Goal: Check status: Check status

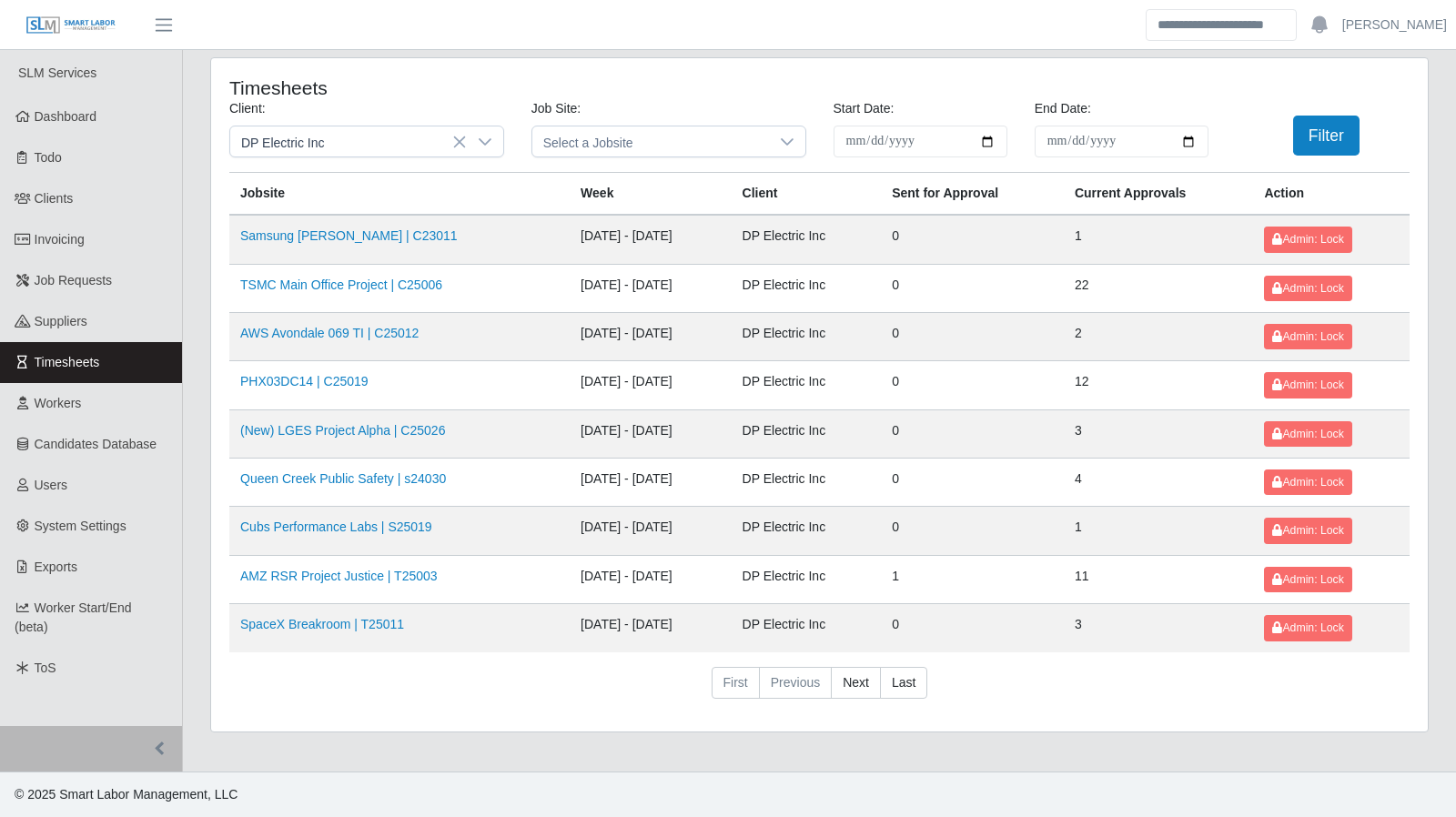
click at [483, 135] on icon at bounding box center [485, 143] width 15 height 15
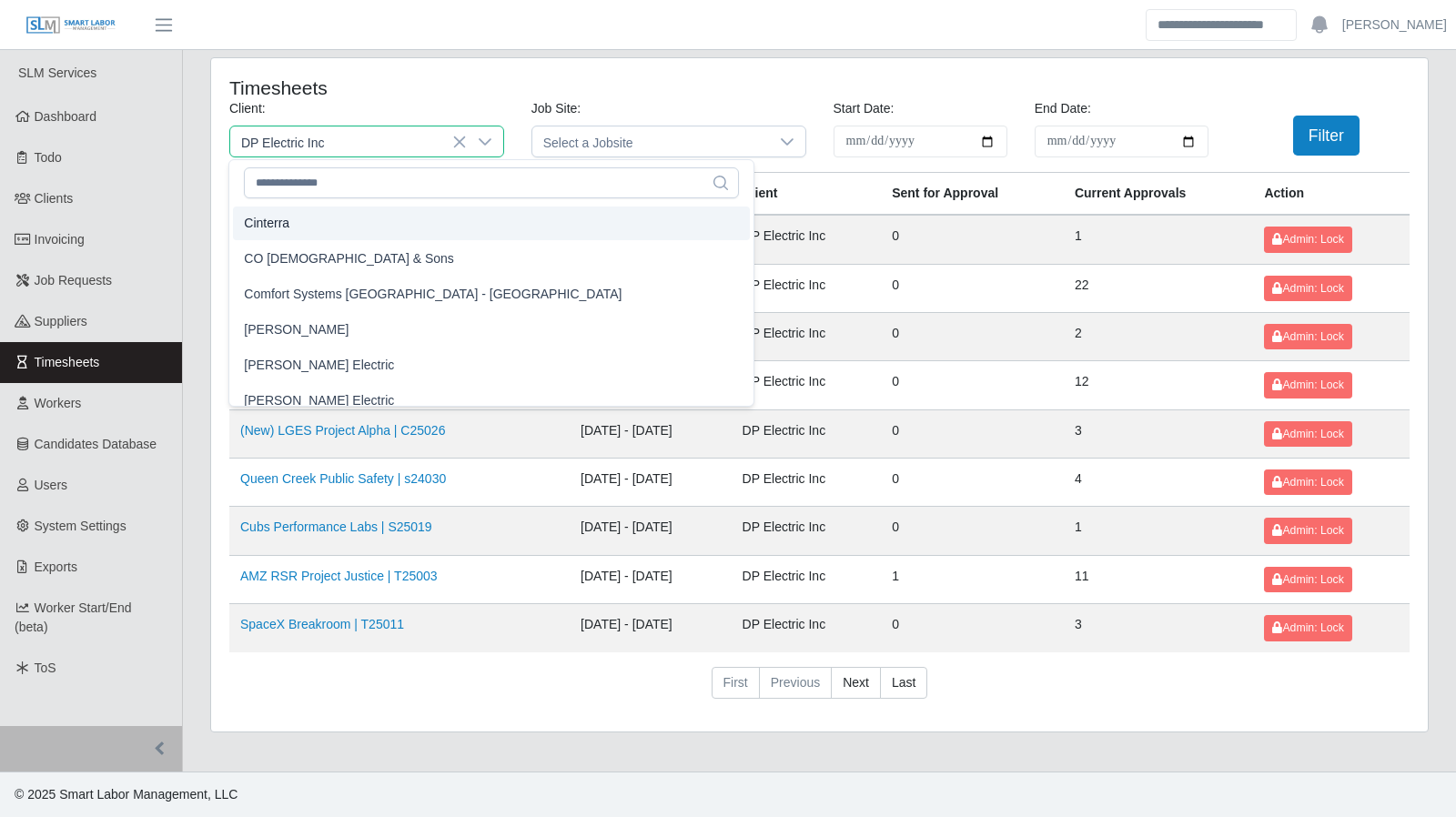
scroll to position [597, 0]
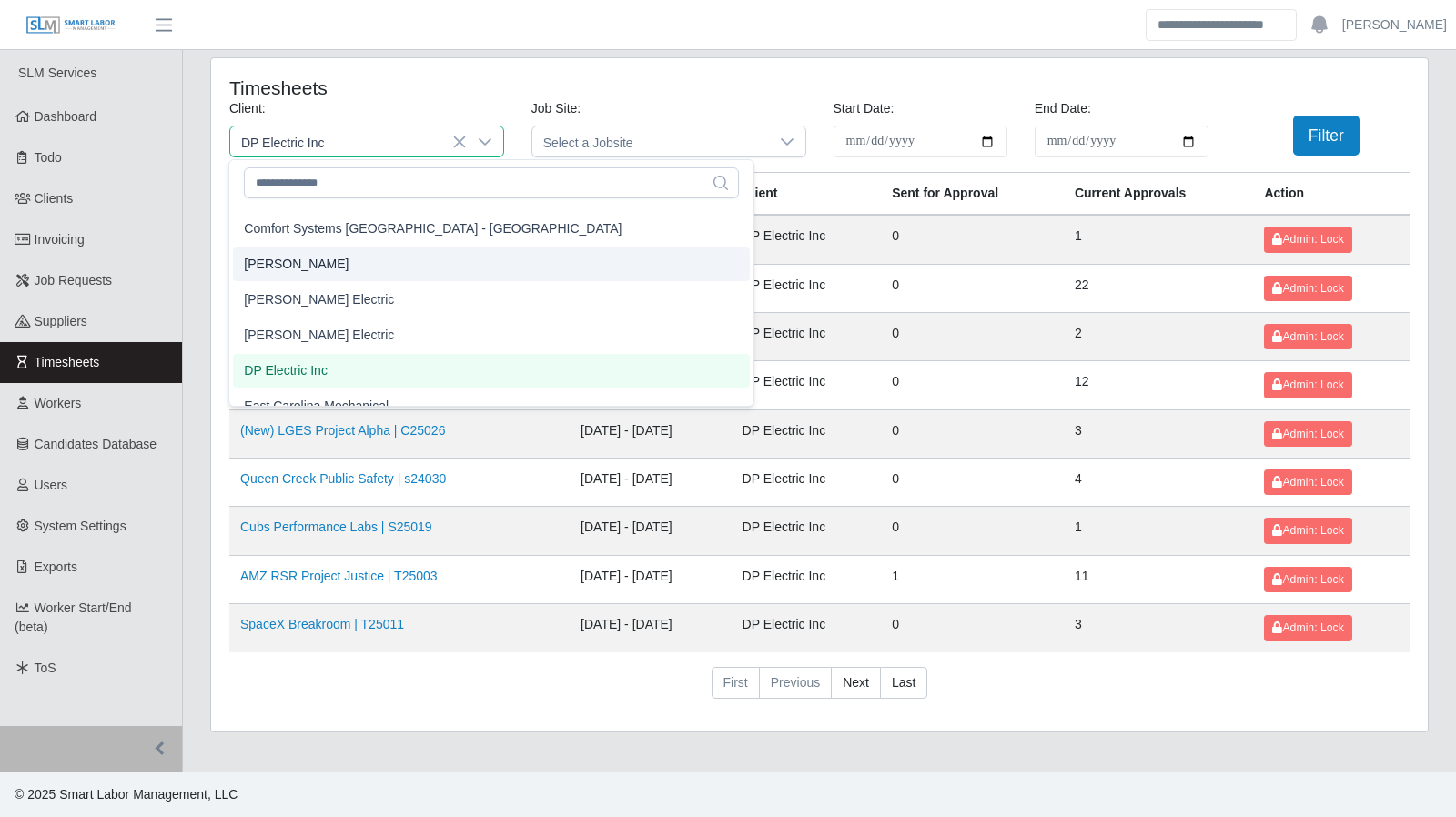
click at [299, 266] on span "[PERSON_NAME]" at bounding box center [296, 265] width 105 height 19
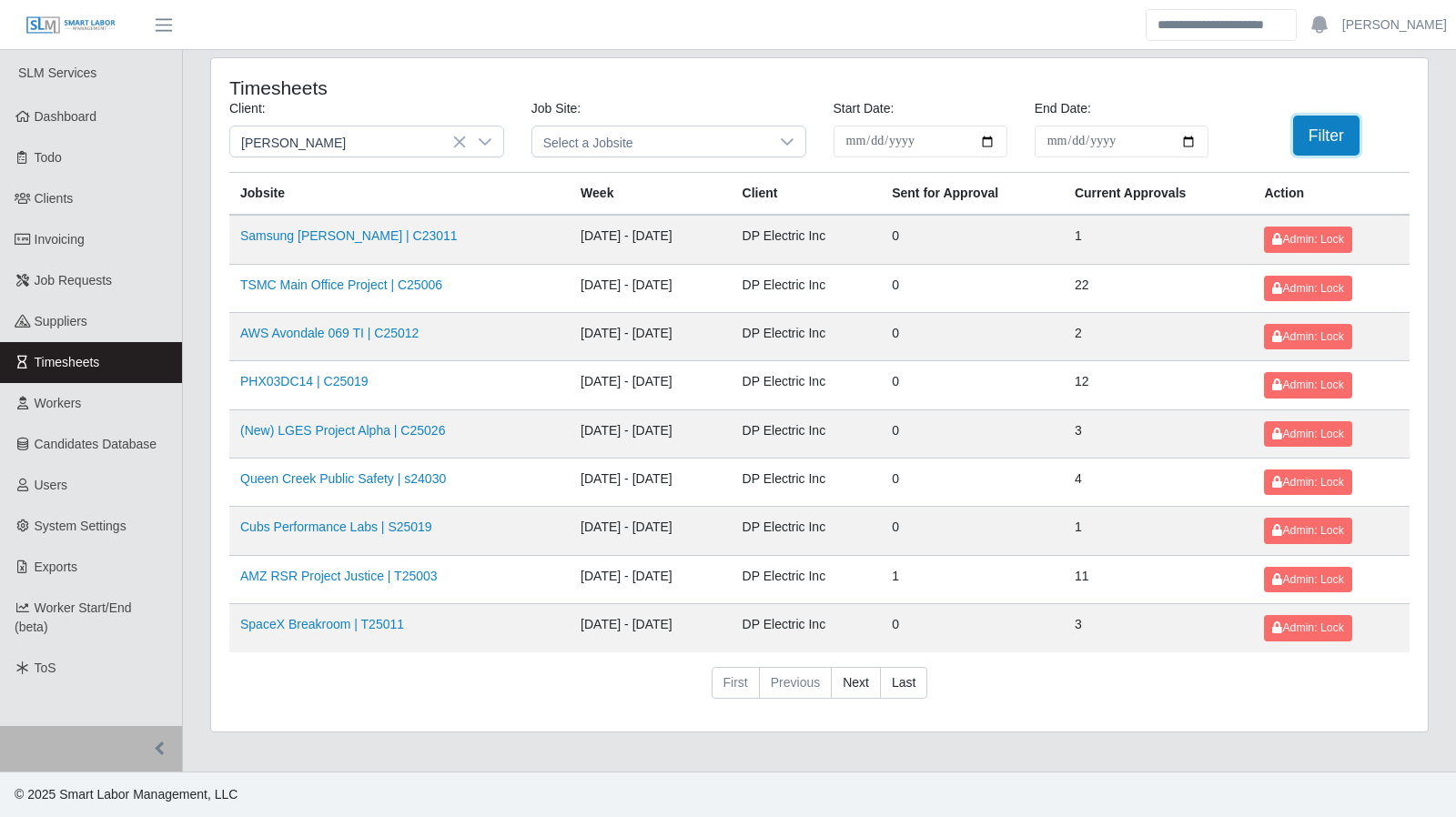
click at [1309, 147] on button "Filter" at bounding box center [1326, 135] width 67 height 40
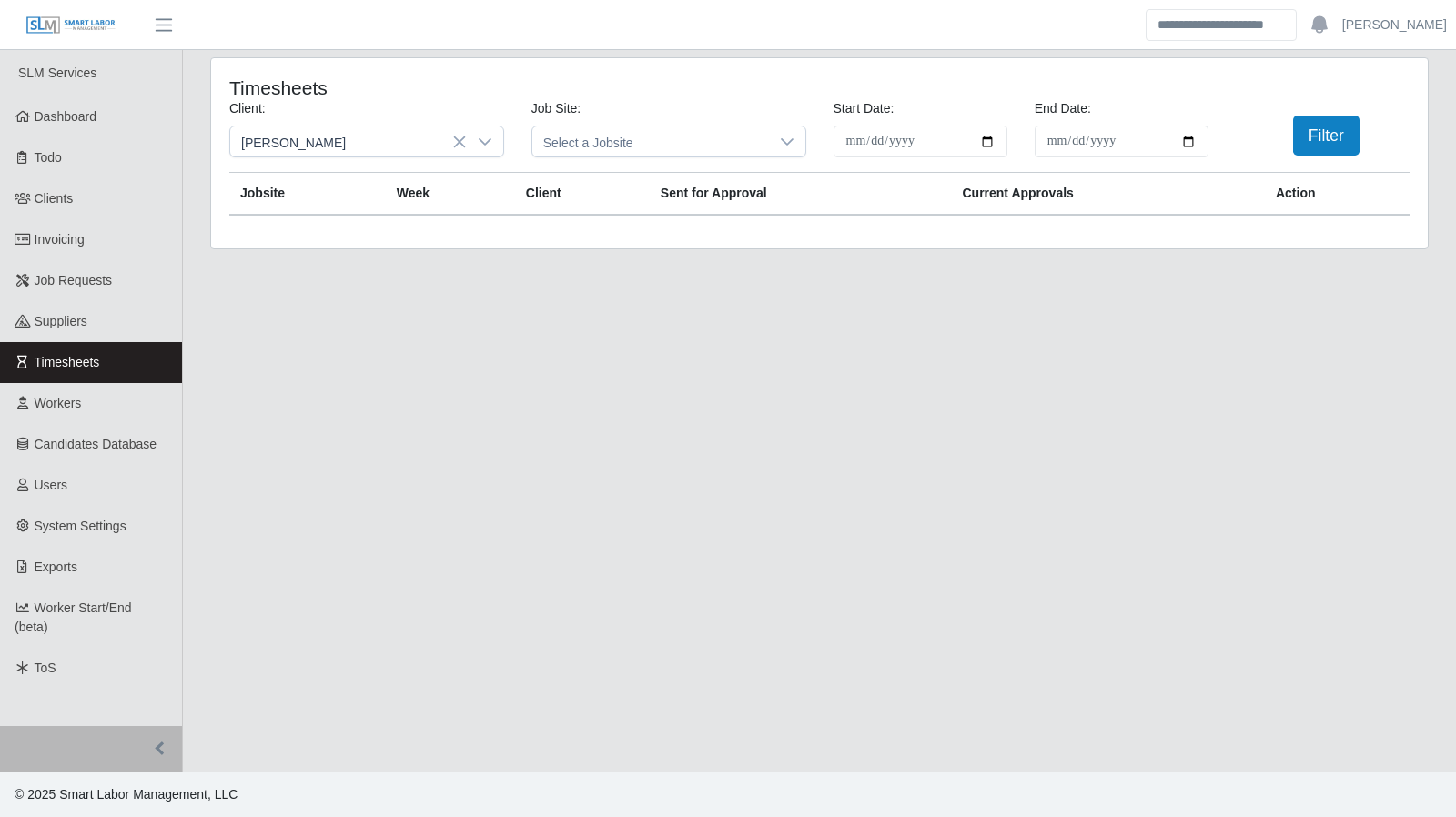
click at [483, 135] on icon at bounding box center [485, 143] width 15 height 15
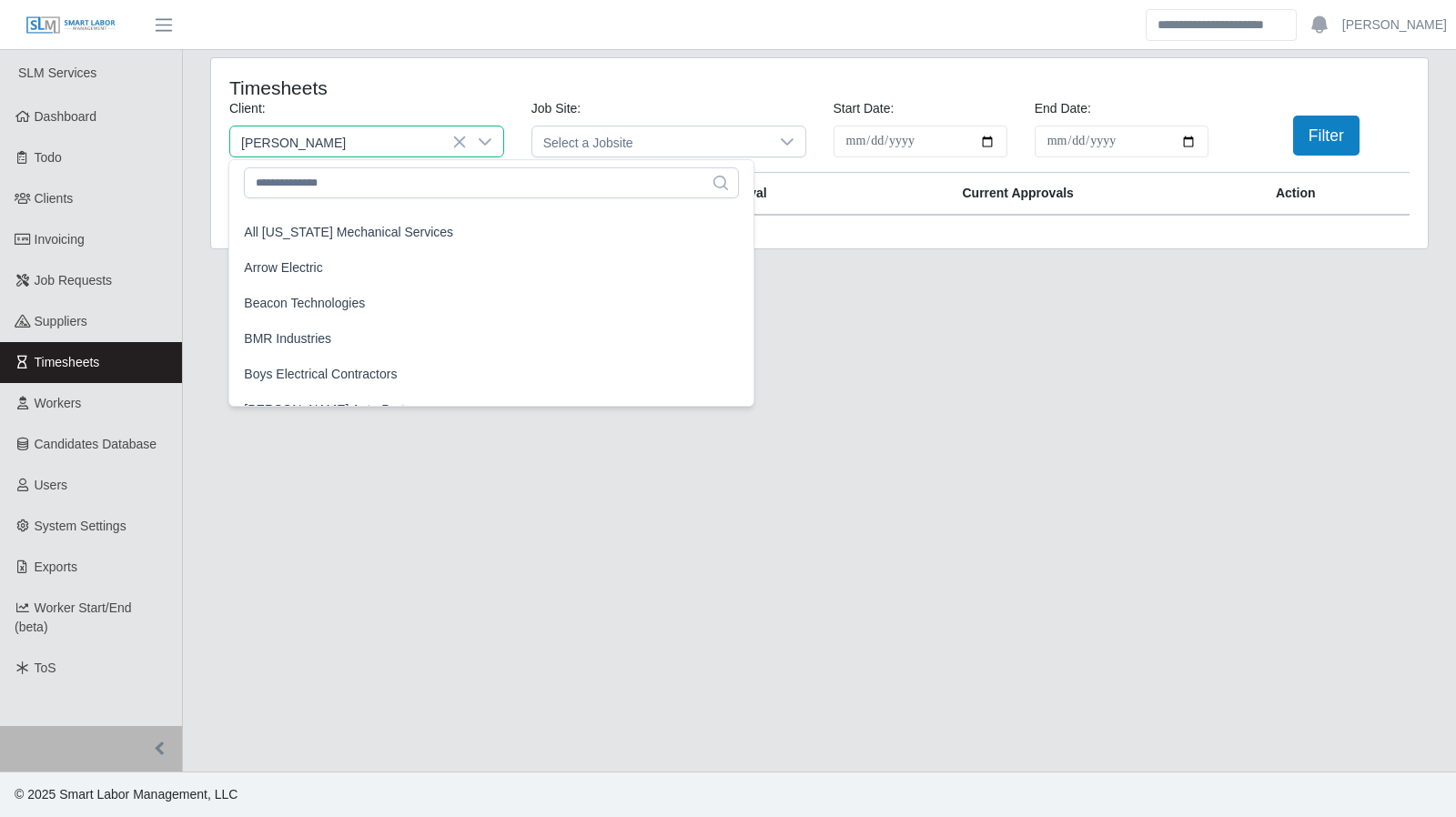
scroll to position [91, 0]
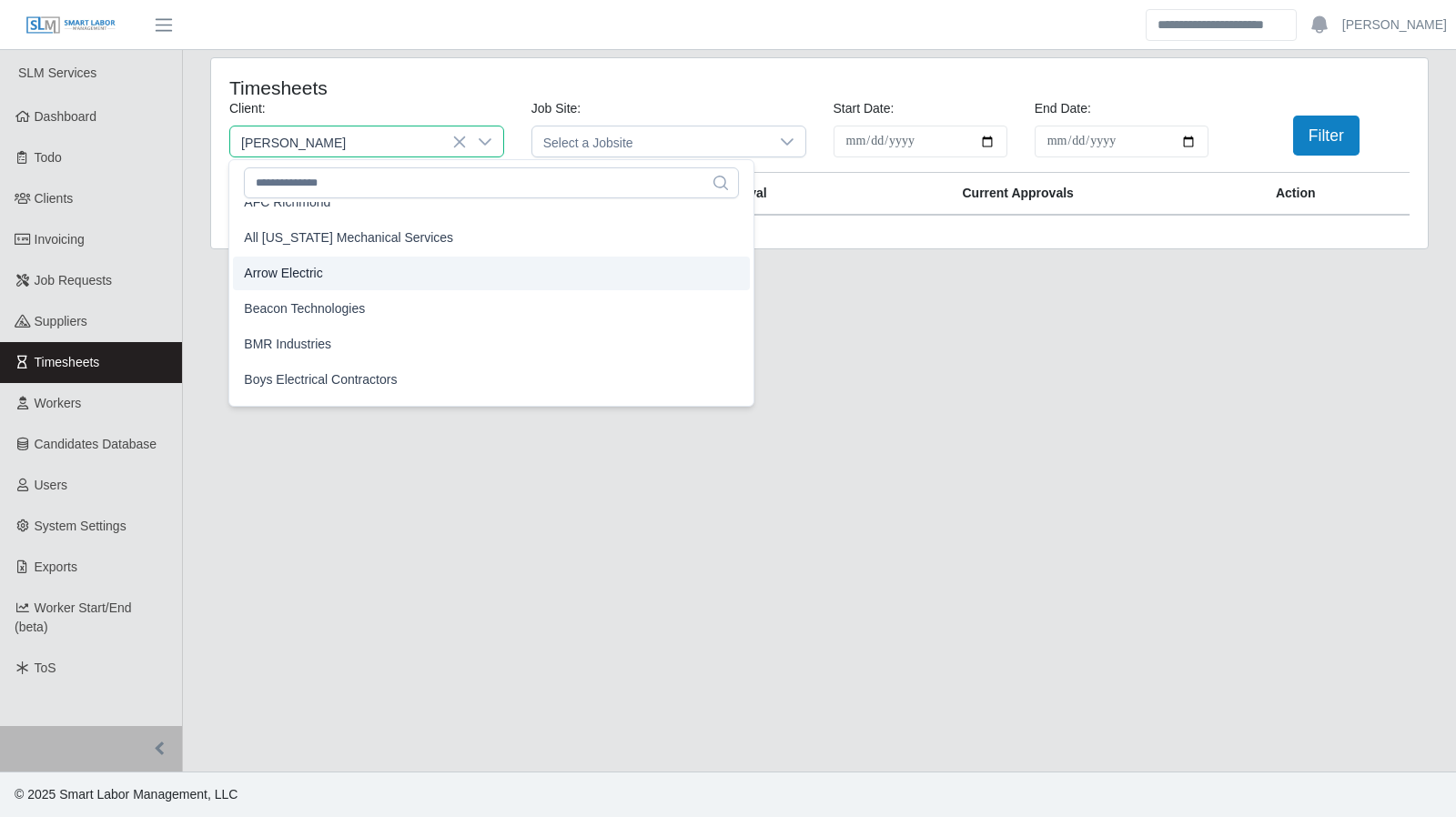
click at [314, 281] on span "Arrow Electric" at bounding box center [282, 273] width 78 height 19
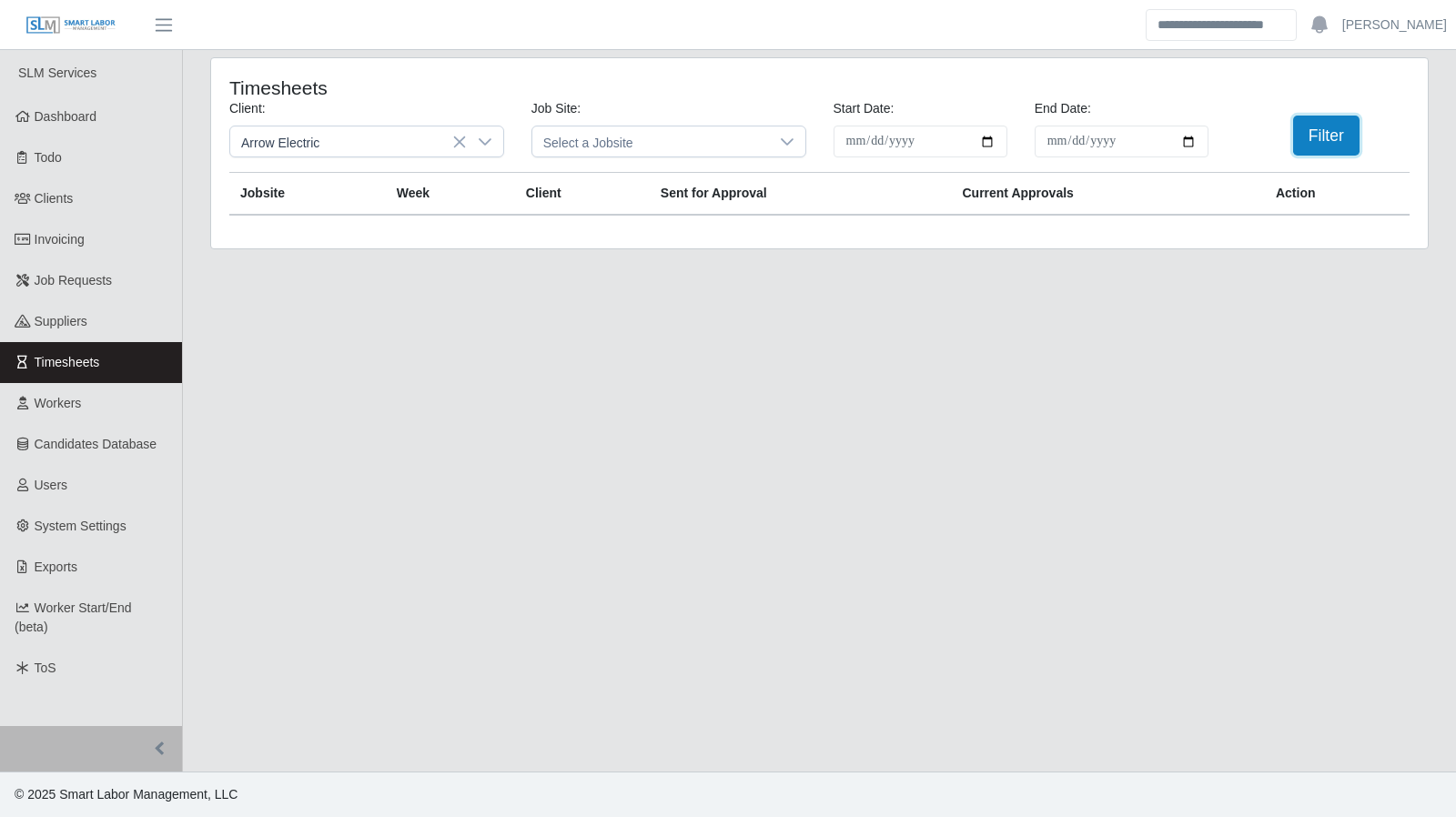
click at [1332, 135] on button "Filter" at bounding box center [1326, 135] width 67 height 40
